Goal: Contribute content: Contribute content

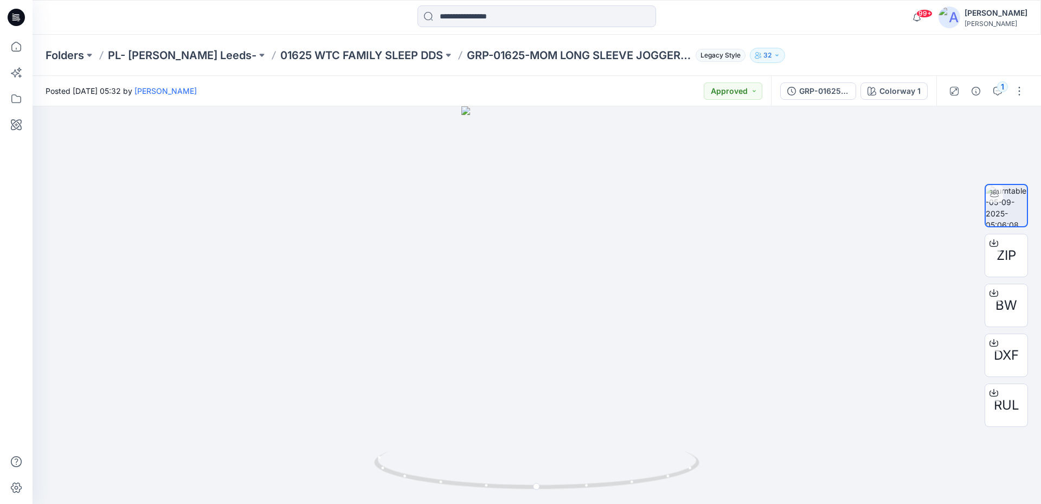
click at [24, 20] on icon at bounding box center [16, 17] width 17 height 17
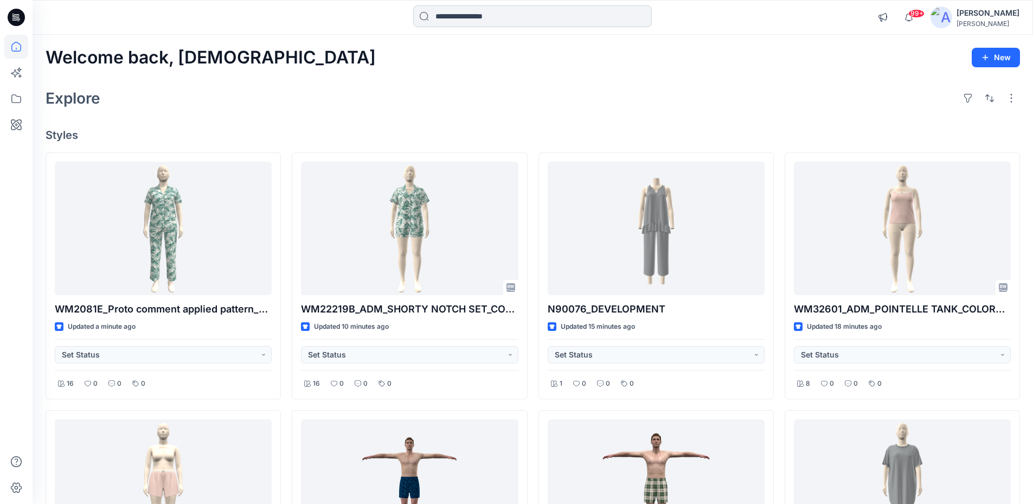
click at [535, 26] on input at bounding box center [532, 16] width 239 height 22
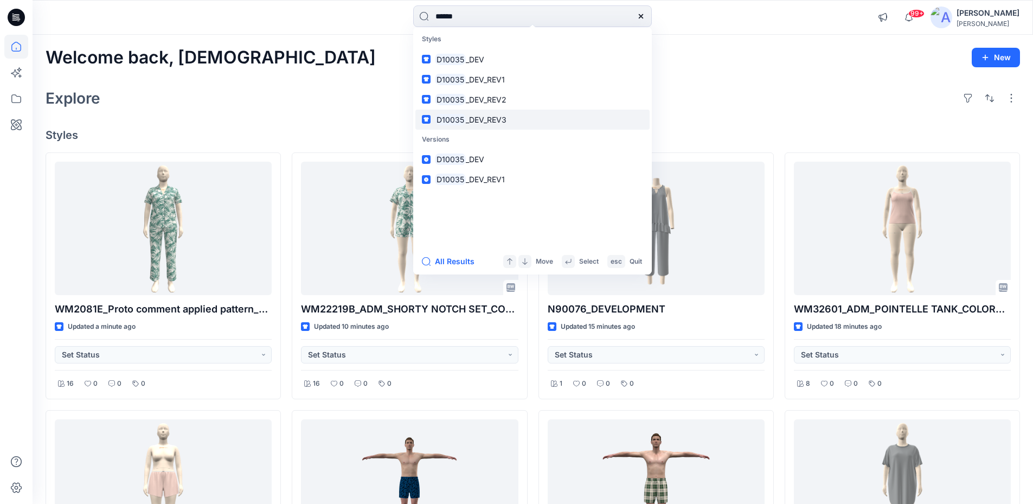
type input "******"
click at [506, 126] on link "D10035 _DEV_REV3" at bounding box center [532, 120] width 234 height 20
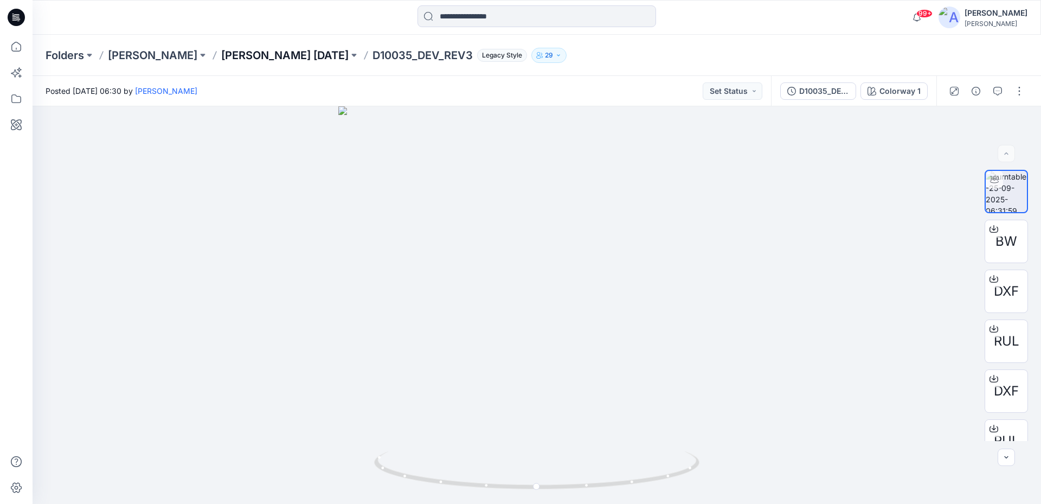
click at [280, 52] on p "[PERSON_NAME] [DATE]" at bounding box center [284, 55] width 127 height 15
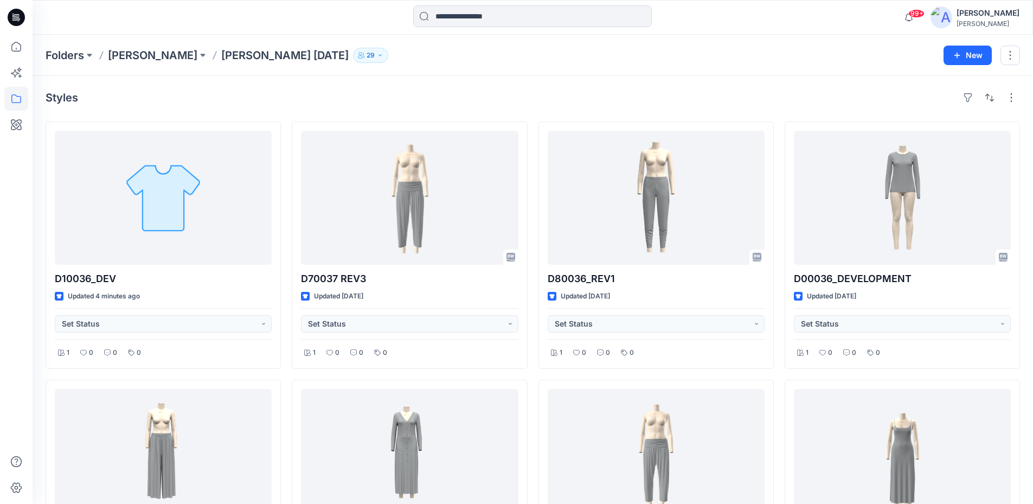
click at [20, 17] on icon at bounding box center [16, 17] width 17 height 17
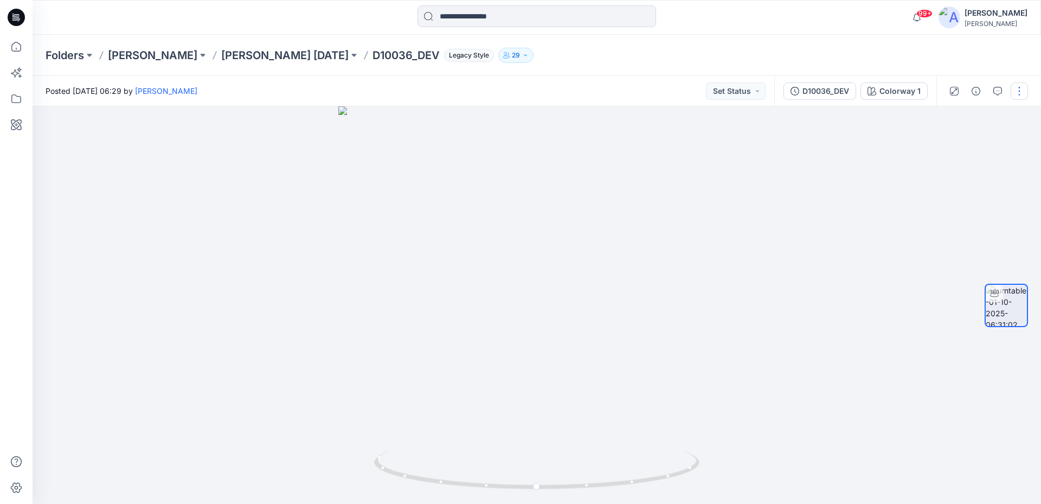
click at [1015, 91] on button "button" at bounding box center [1019, 90] width 17 height 17
click at [962, 118] on button "Edit" at bounding box center [974, 116] width 100 height 20
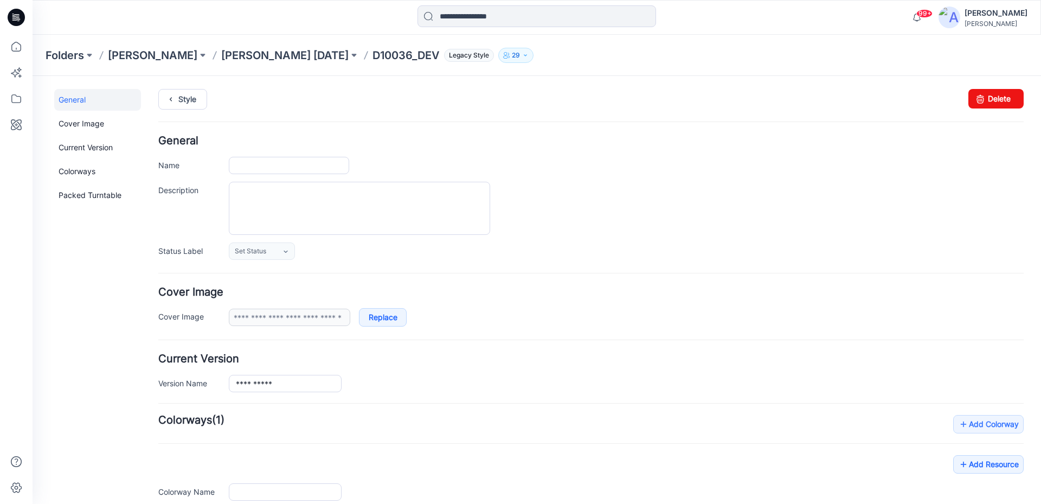
type input "**********"
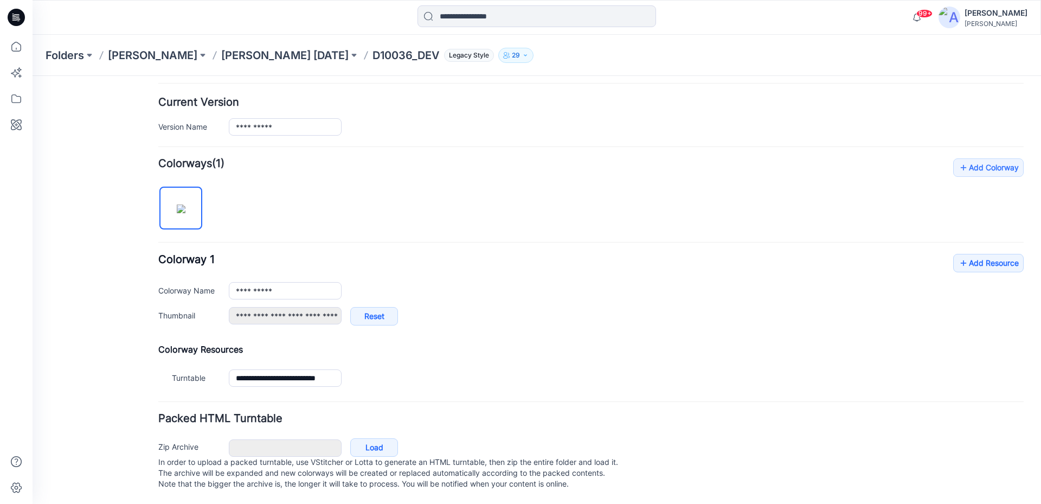
scroll to position [267, 0]
click at [961, 254] on link "Add Resource" at bounding box center [988, 263] width 70 height 18
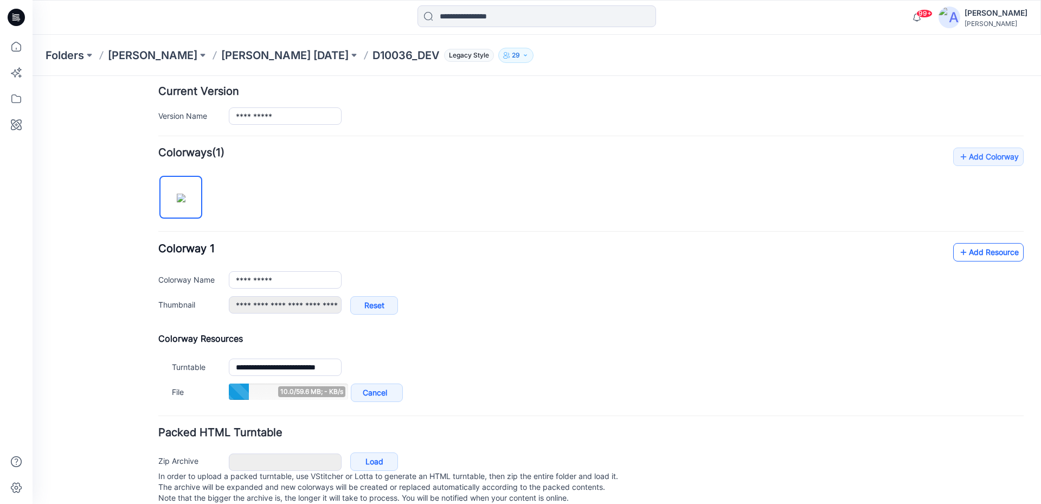
click at [975, 247] on link "Add Resource" at bounding box center [988, 252] width 70 height 18
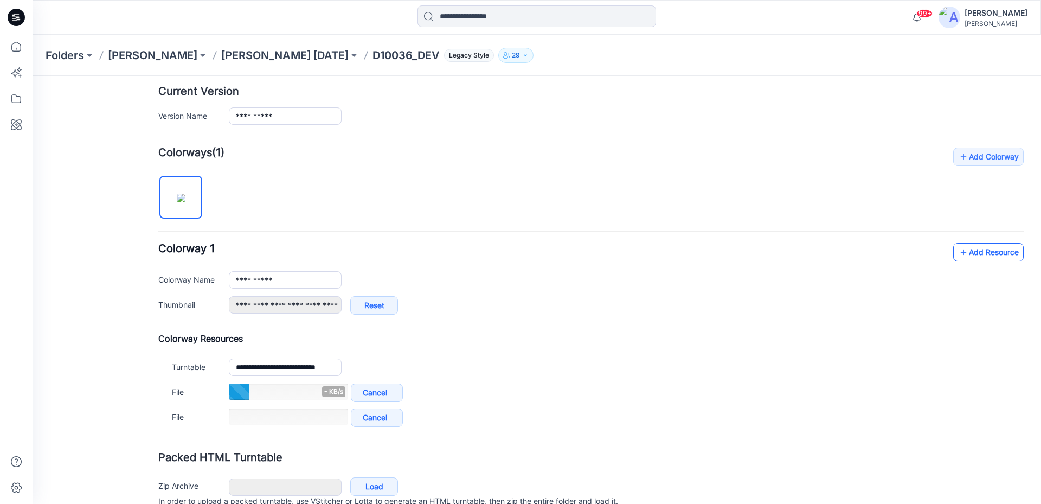
click at [969, 248] on link "Add Resource" at bounding box center [988, 252] width 70 height 18
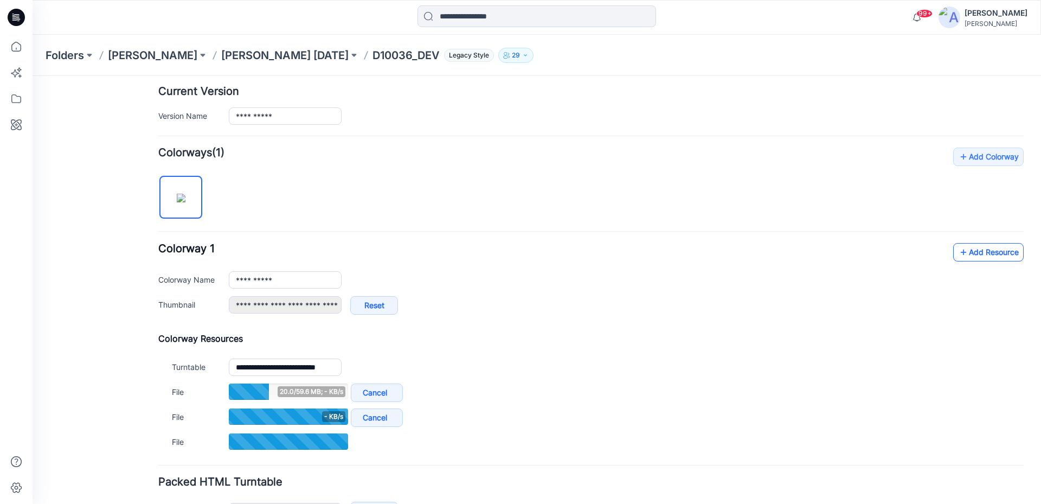
click at [976, 249] on link "Add Resource" at bounding box center [988, 252] width 70 height 18
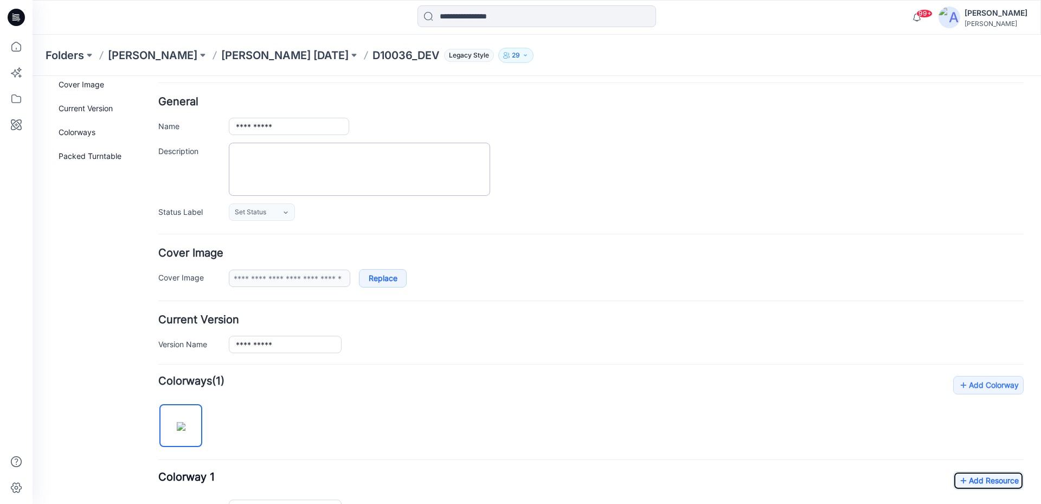
scroll to position [0, 0]
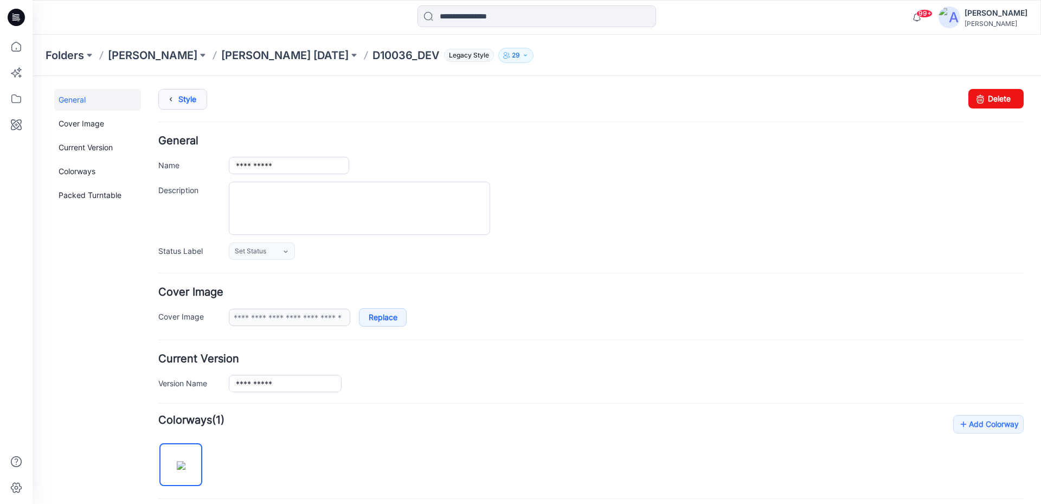
click at [184, 105] on link "Style" at bounding box center [182, 99] width 49 height 21
